Goal: Task Accomplishment & Management: Complete application form

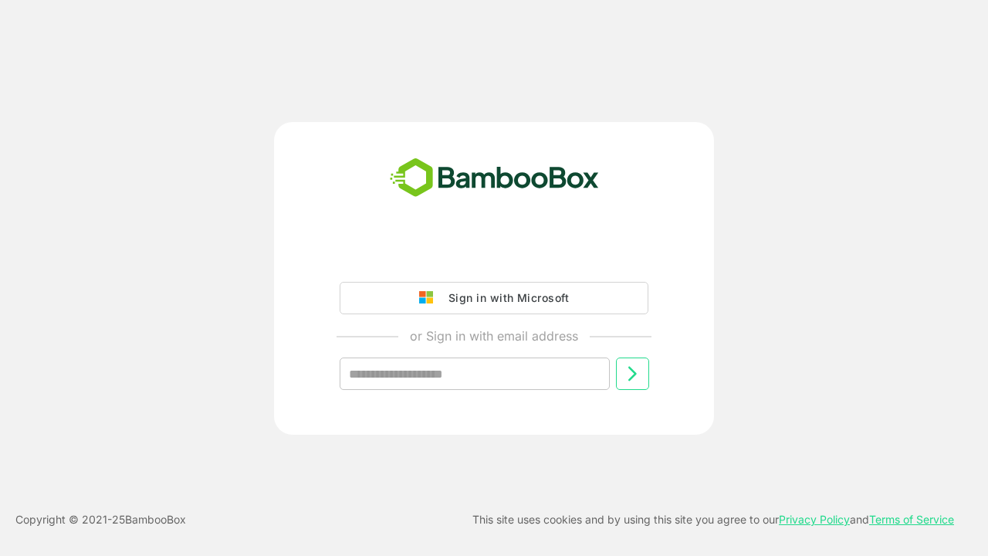
click at [497, 373] on input "text" at bounding box center [475, 373] width 270 height 32
click at [474, 373] on input "text" at bounding box center [475, 373] width 270 height 32
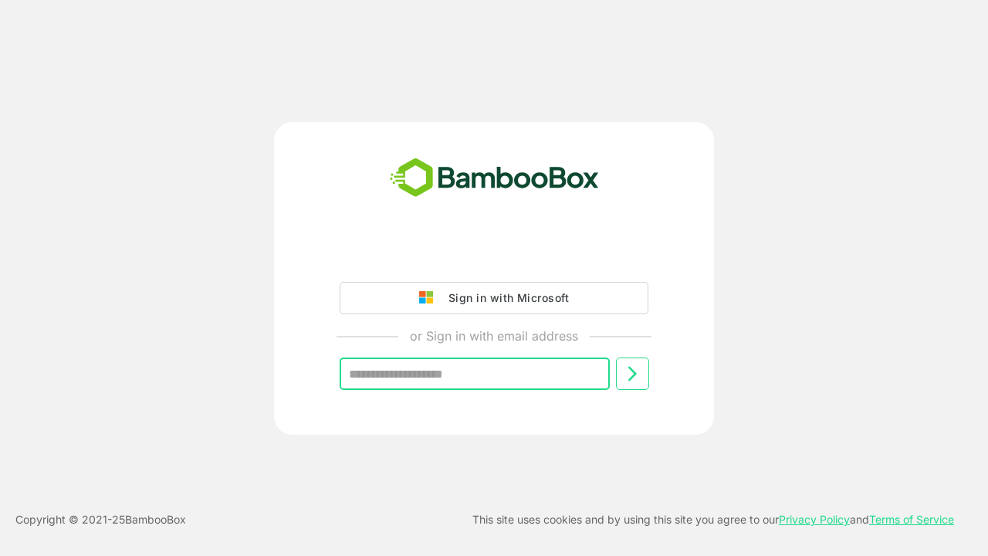
type input "*"
click at [508, 370] on input "text" at bounding box center [475, 373] width 270 height 32
click at [474, 373] on input "text" at bounding box center [475, 373] width 270 height 32
paste input "**********"
type input "**********"
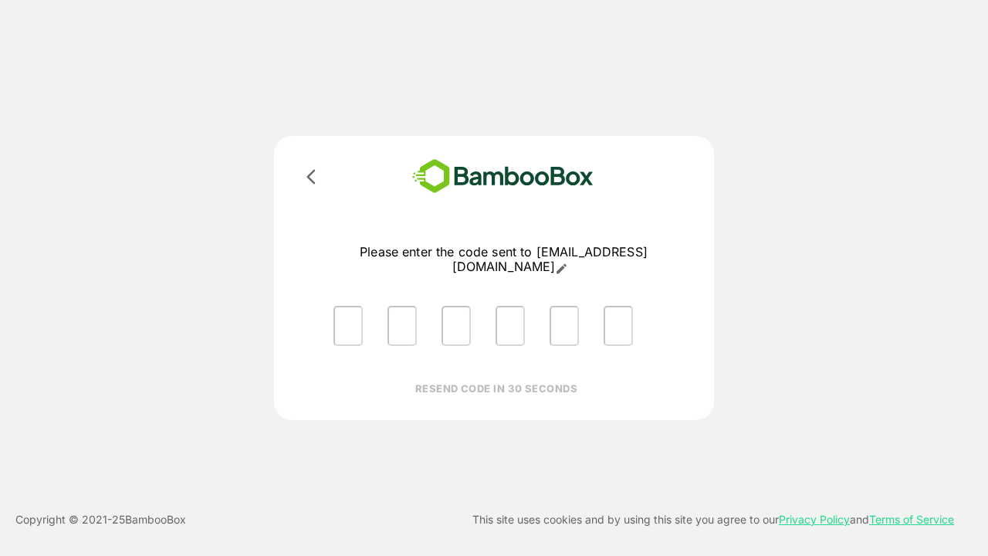
click at [350, 310] on input "Please enter OTP character 1" at bounding box center [347, 326] width 29 height 40
click at [348, 310] on input "Please enter OTP character 1" at bounding box center [347, 326] width 29 height 40
type input "*"
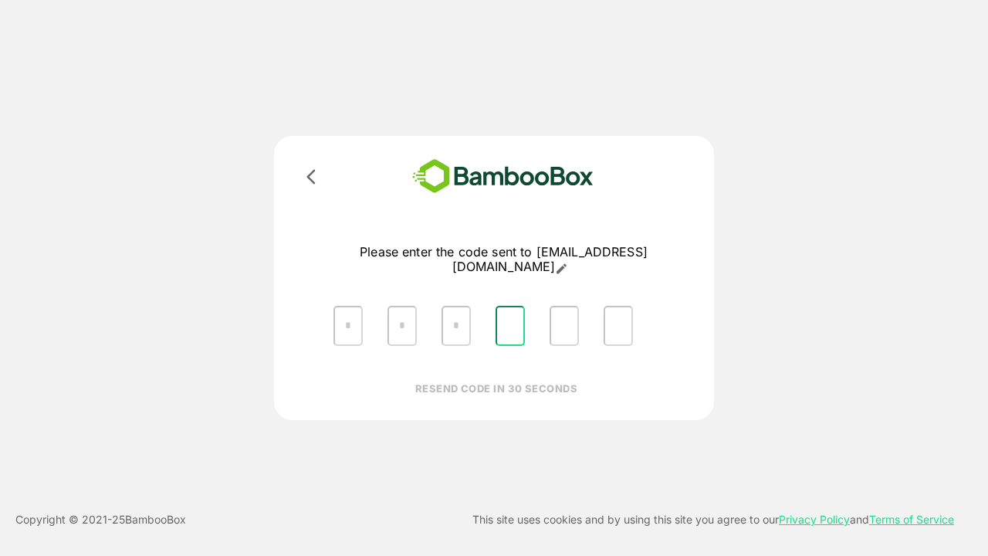
type input "*"
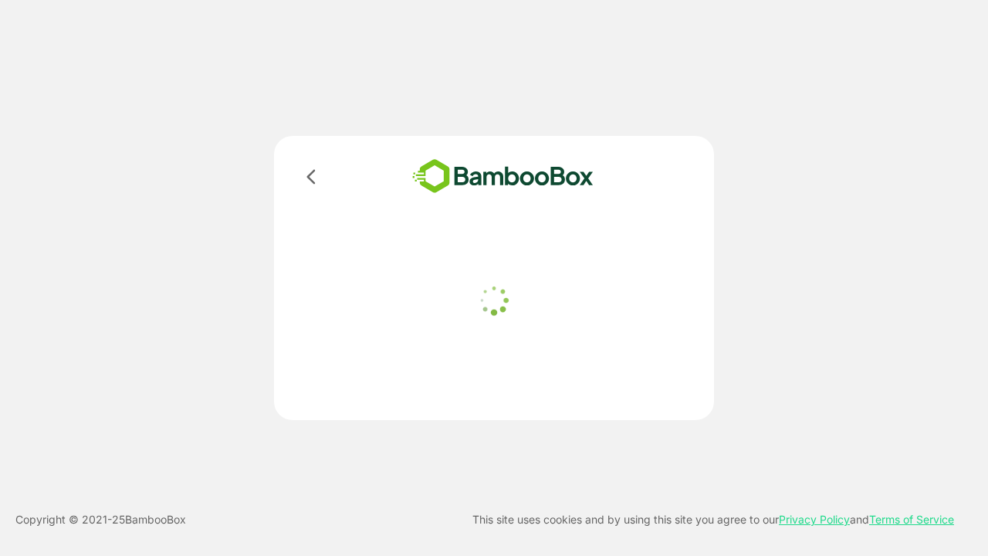
drag, startPoint x: 425, startPoint y: 20, endPoint x: 417, endPoint y: 49, distance: 29.8
click at [417, 49] on html "Loading.. __ Logout Last login: --- -- --:-- IST Copyright © 2021- 25 BambooBox…" at bounding box center [494, 278] width 988 height 556
